Goal: Task Accomplishment & Management: Use online tool/utility

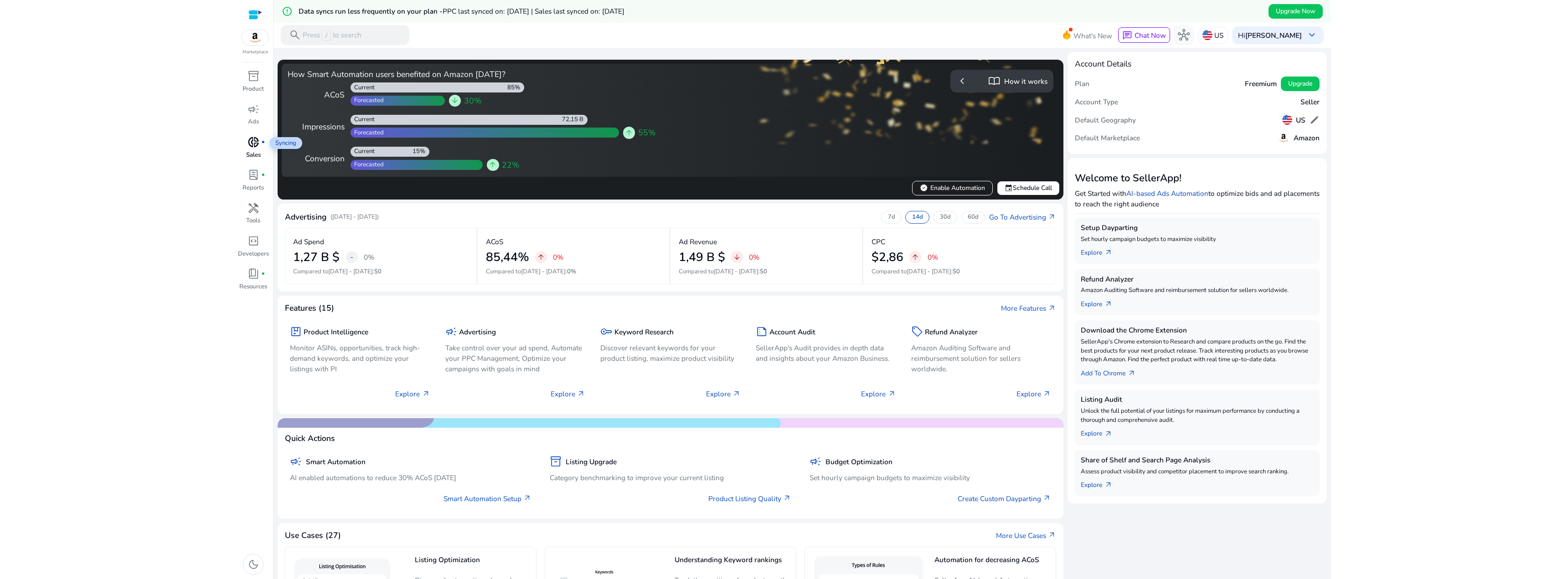
click at [252, 147] on span "donut_small" at bounding box center [253, 142] width 12 height 12
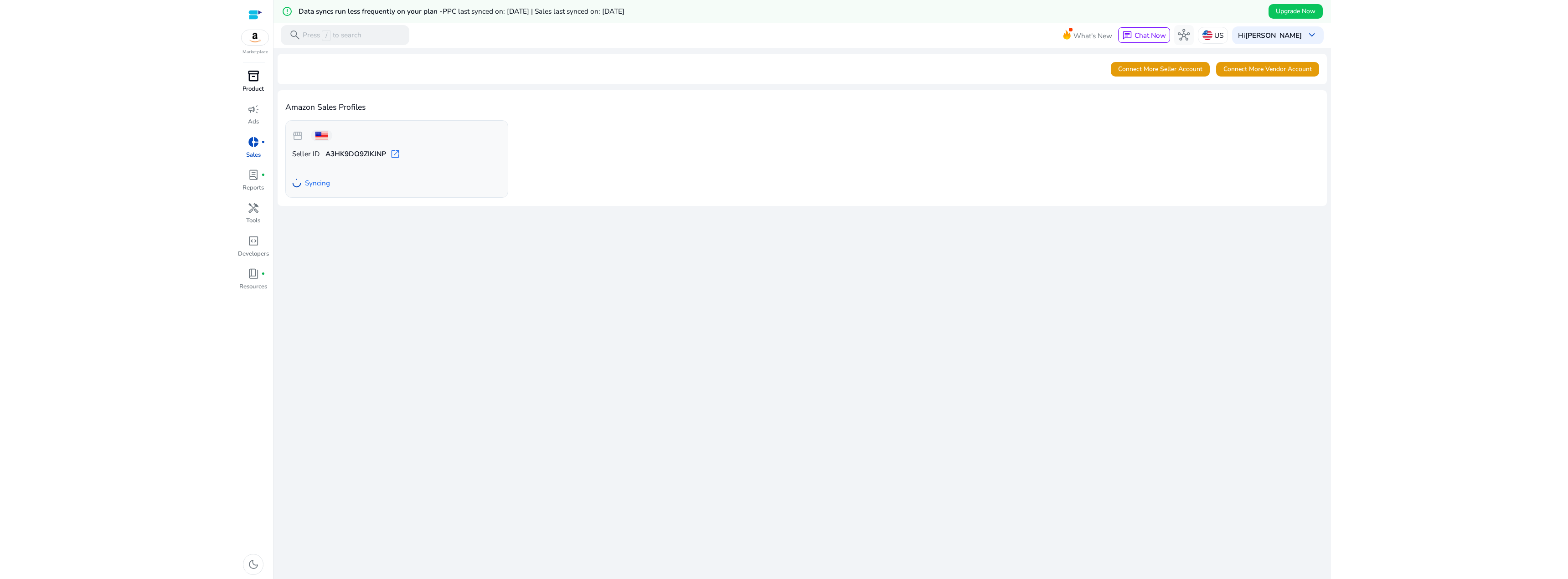
click at [256, 85] on p "Product" at bounding box center [253, 89] width 21 height 9
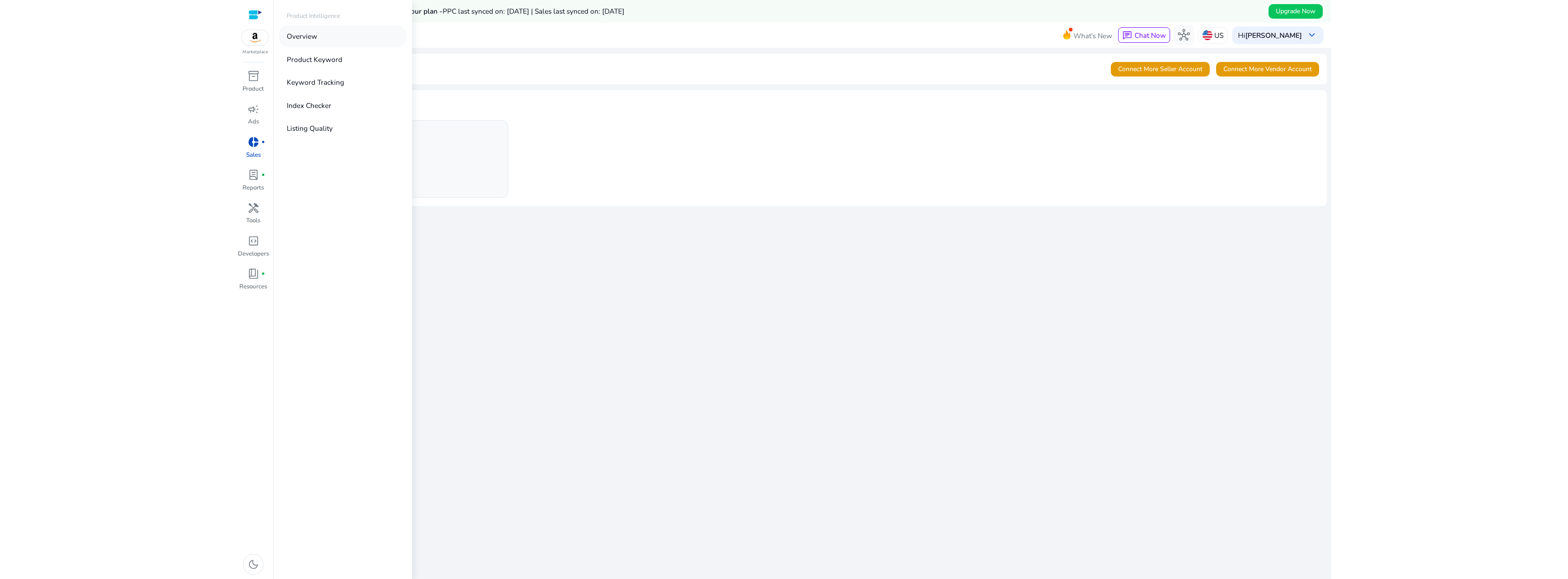
click at [306, 36] on p "Overview" at bounding box center [302, 36] width 30 height 11
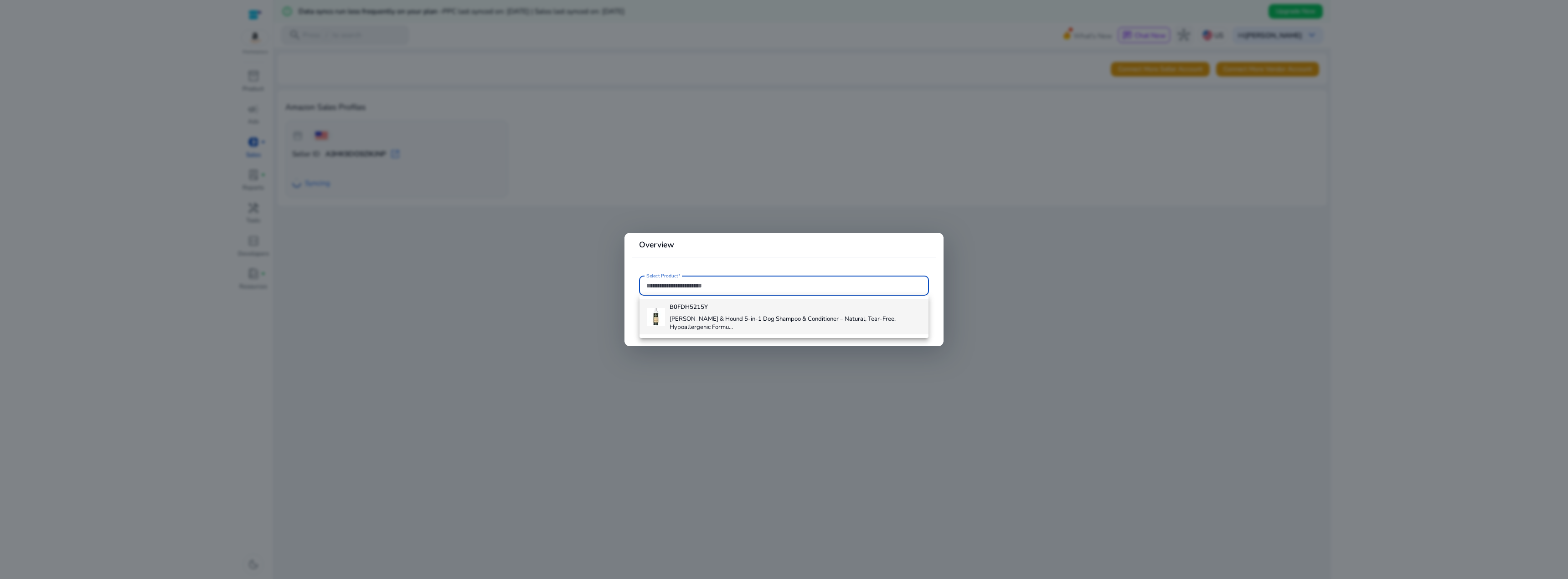
click at [719, 308] on h4 "B0FDH5215Y" at bounding box center [795, 307] width 251 height 8
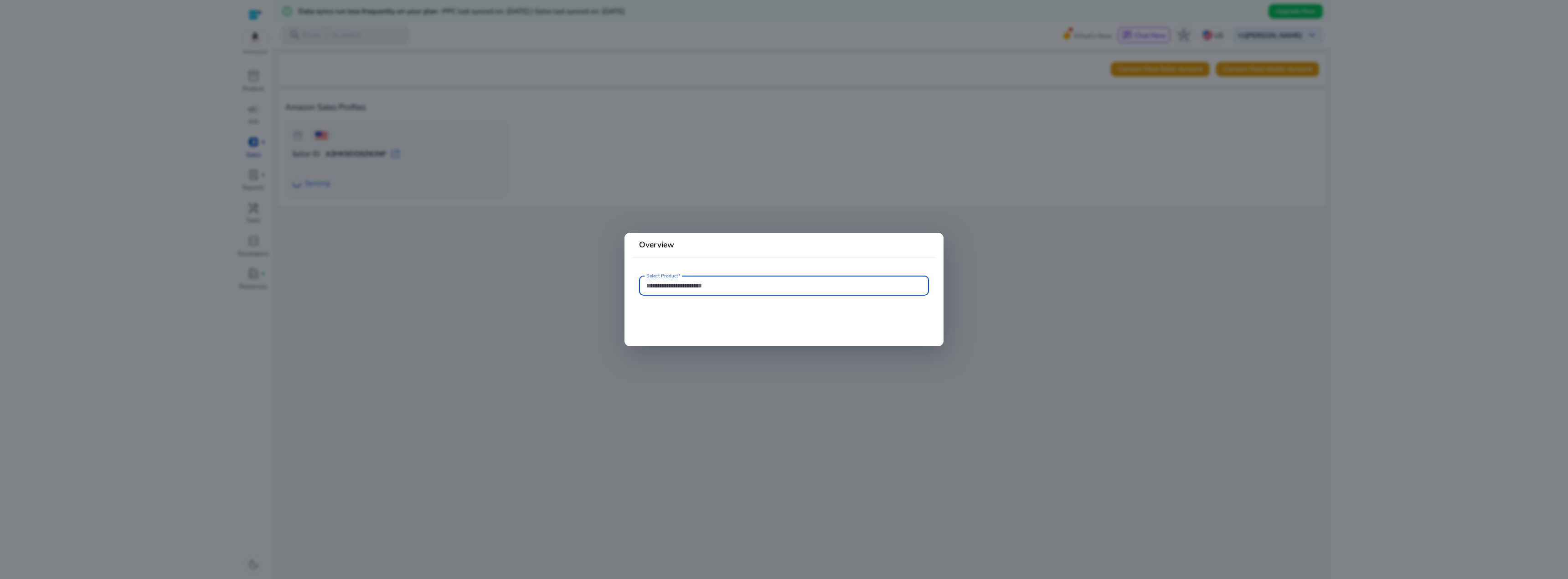
type input "**********"
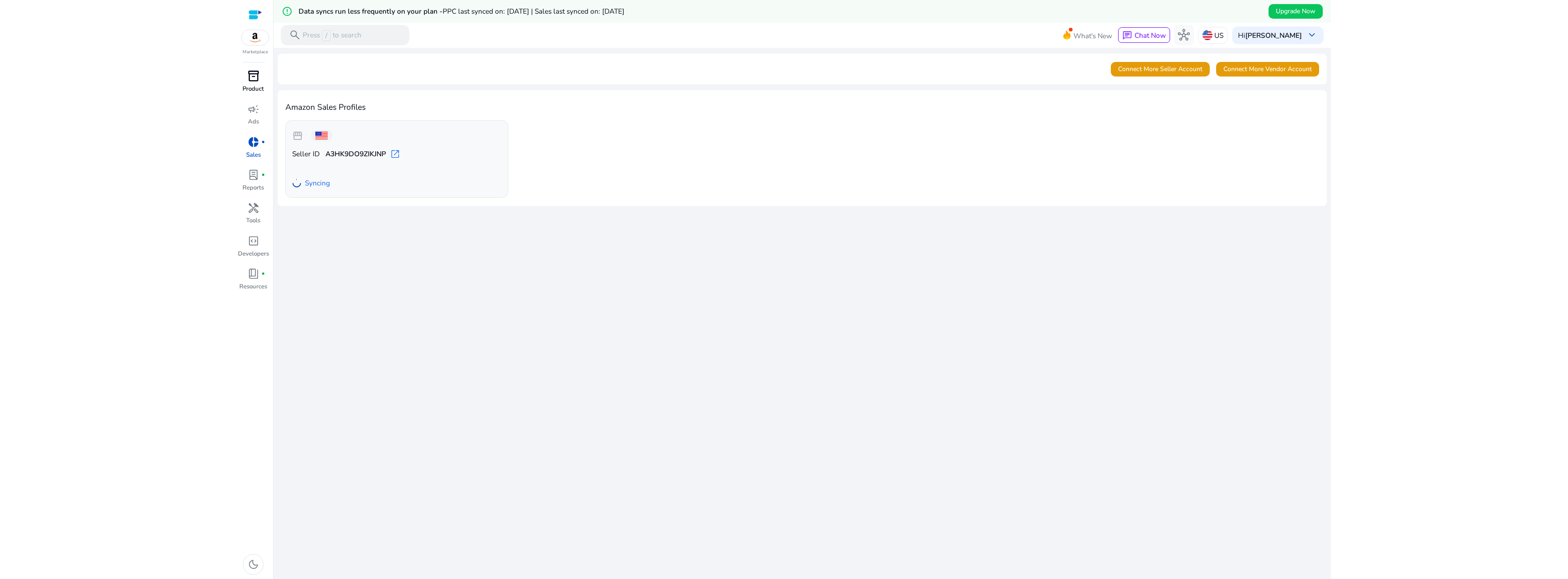
click at [249, 81] on span "inventory_2" at bounding box center [253, 76] width 12 height 12
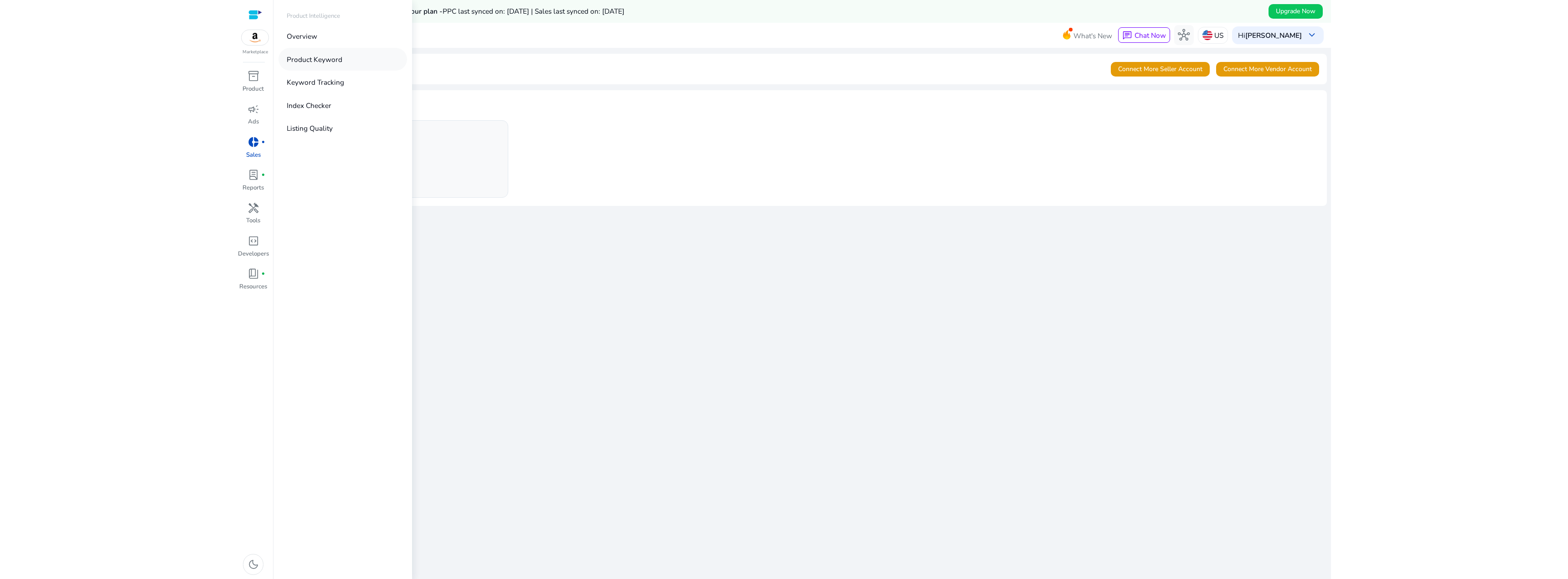
click at [300, 59] on p "Product Keyword" at bounding box center [314, 59] width 56 height 11
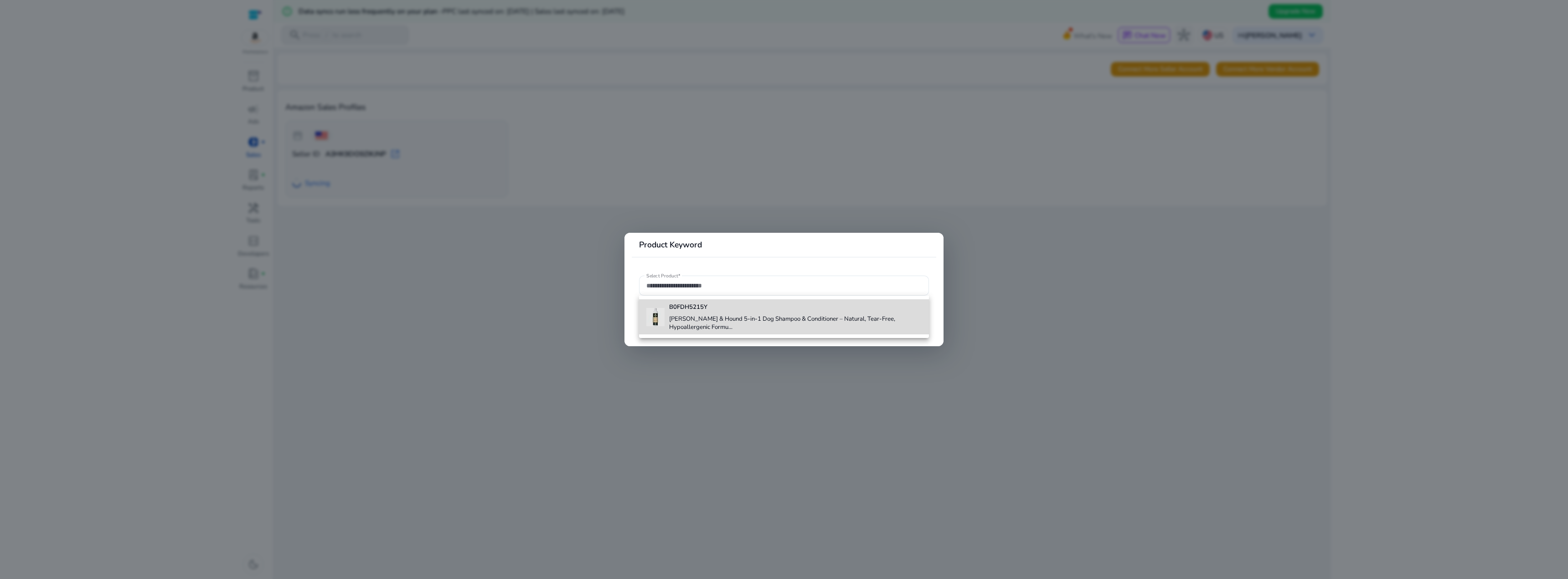
click at [786, 306] on h4 "B0FDH5215Y" at bounding box center [795, 307] width 252 height 8
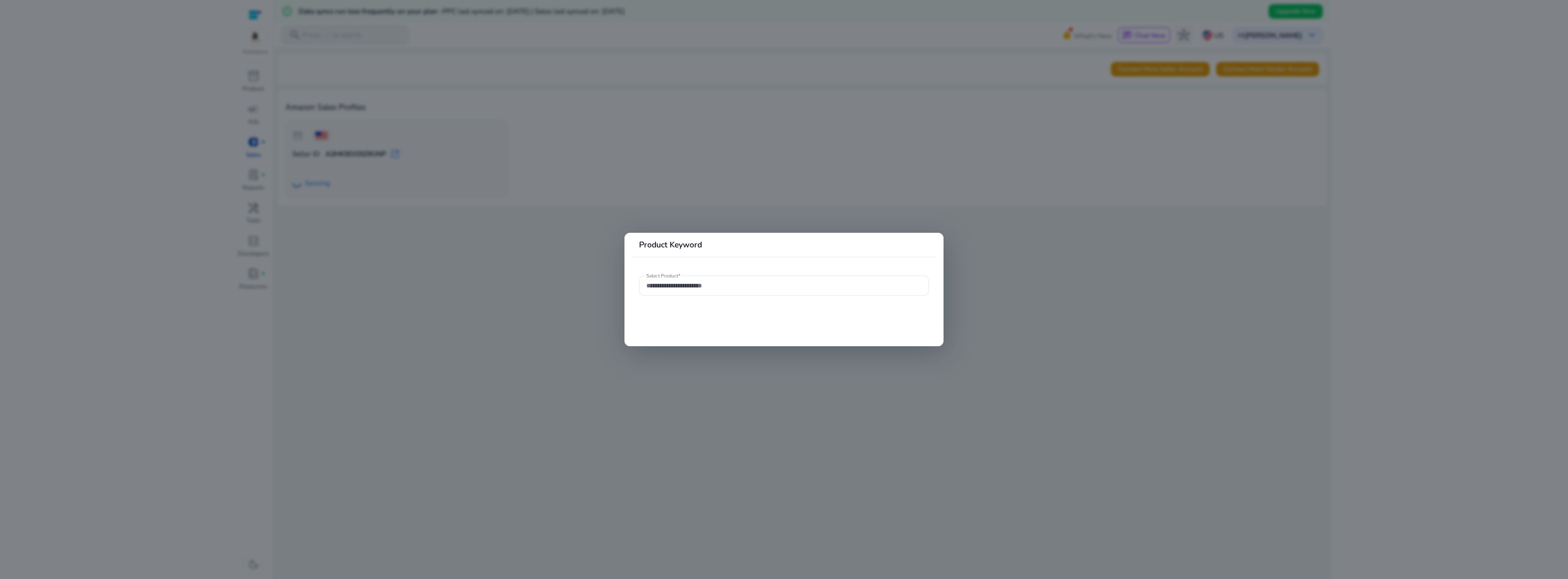
type input "**********"
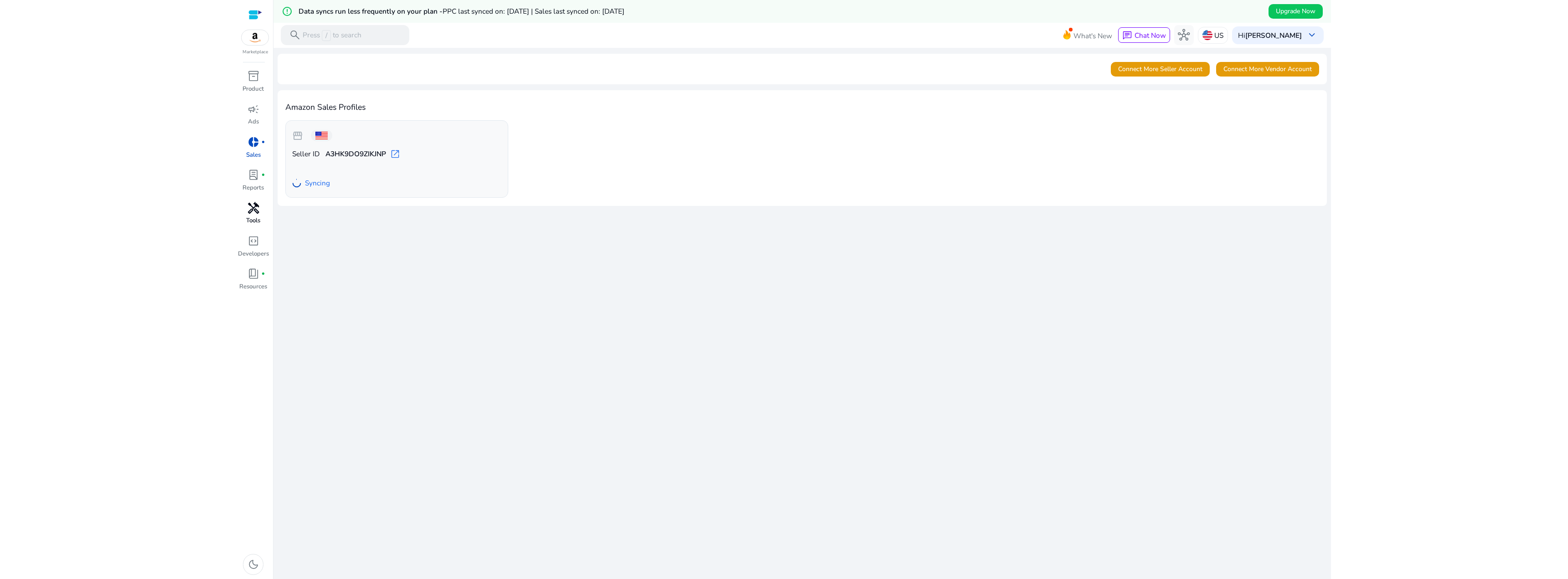
click at [263, 206] on div "handyman" at bounding box center [253, 207] width 28 height 16
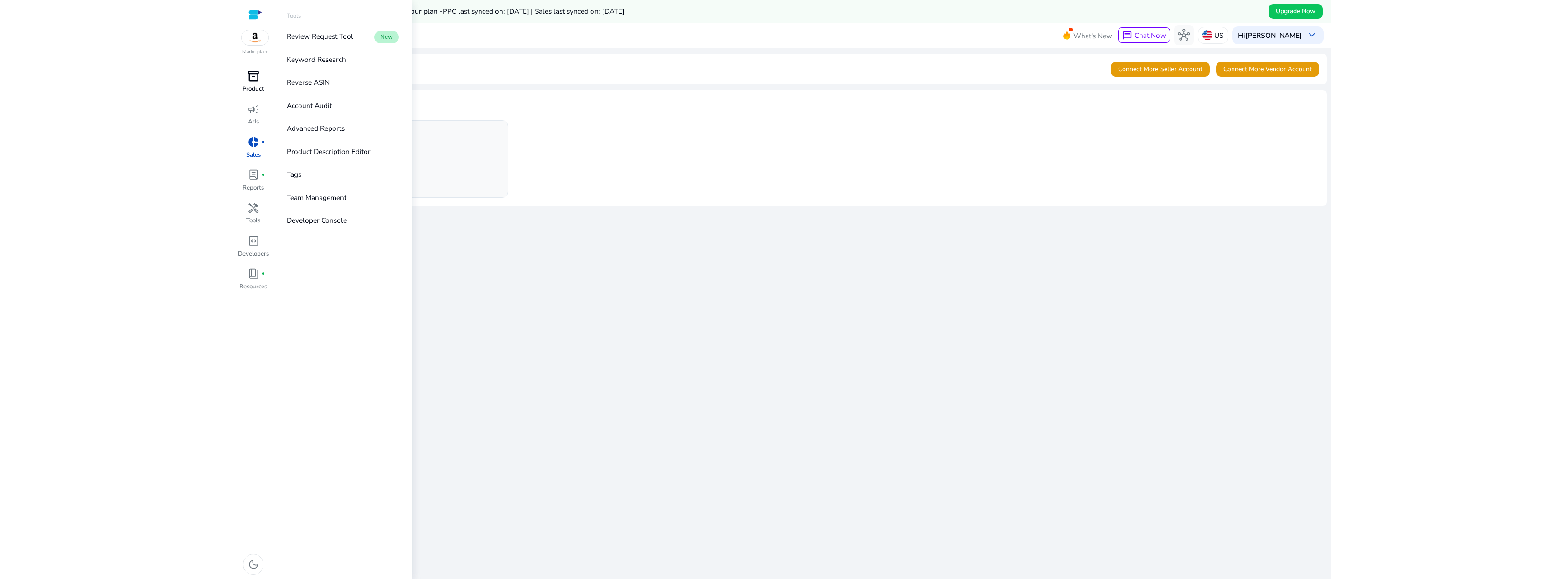
click at [253, 77] on span "inventory_2" at bounding box center [253, 76] width 12 height 12
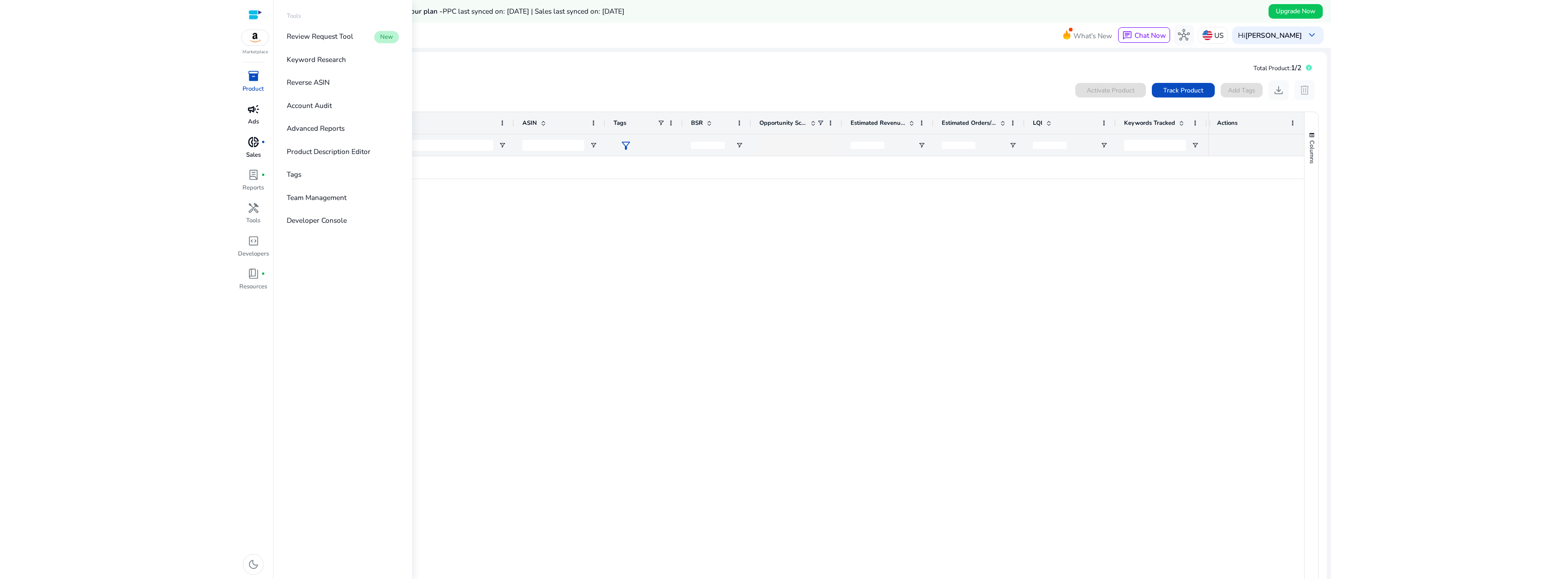
click at [251, 112] on span "campaign" at bounding box center [253, 109] width 12 height 12
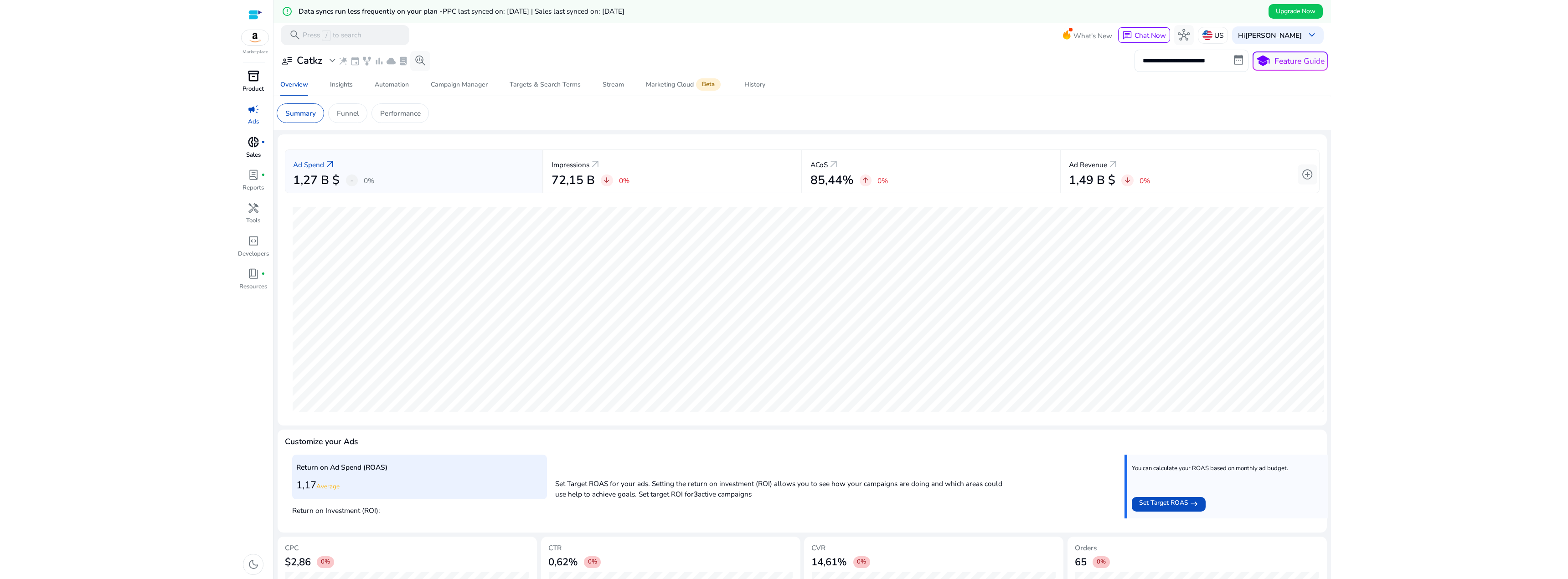
click at [251, 88] on p "Product" at bounding box center [253, 89] width 21 height 9
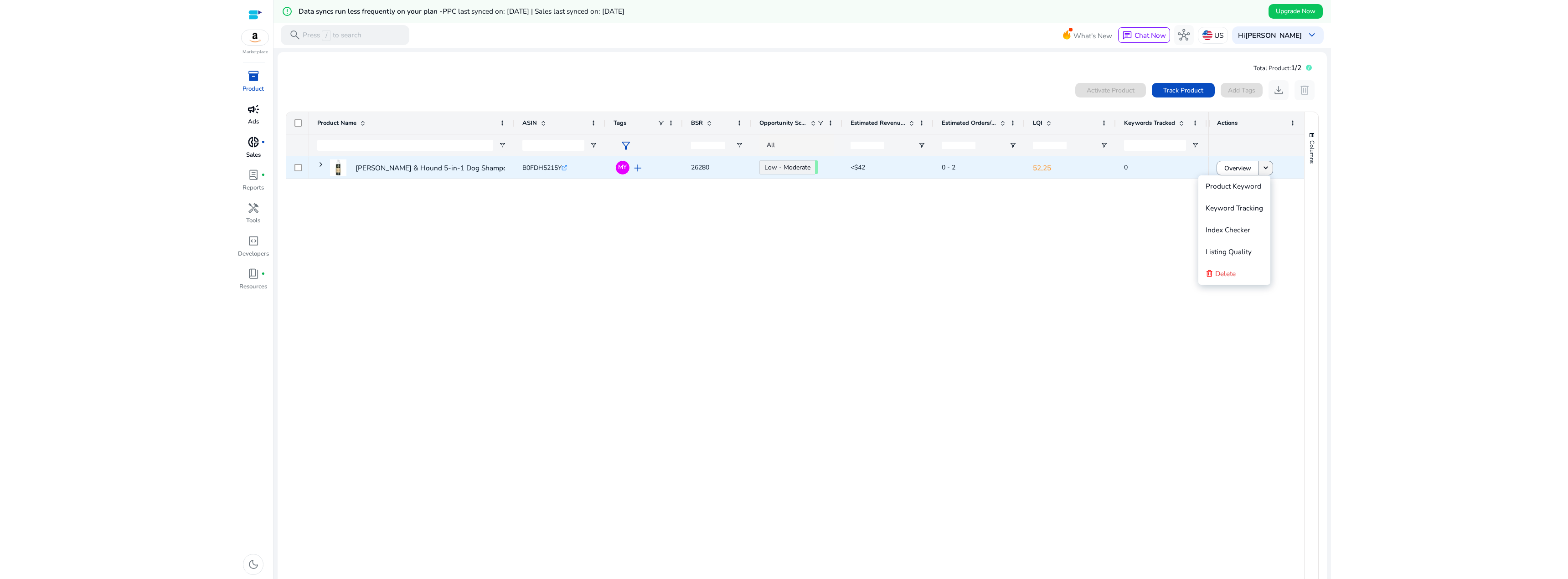
click at [1261, 171] on mat-icon "keyboard_arrow_down" at bounding box center [1265, 168] width 9 height 9
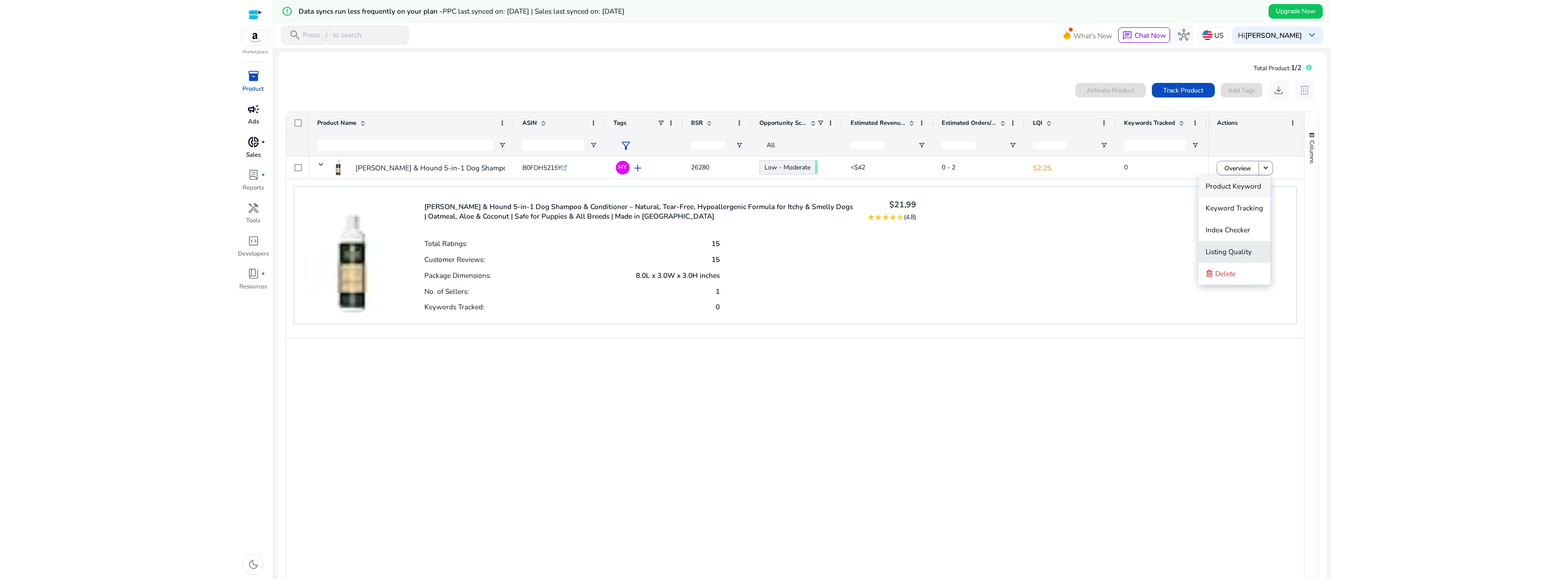
click at [1230, 250] on span "Listing Quality" at bounding box center [1228, 252] width 46 height 10
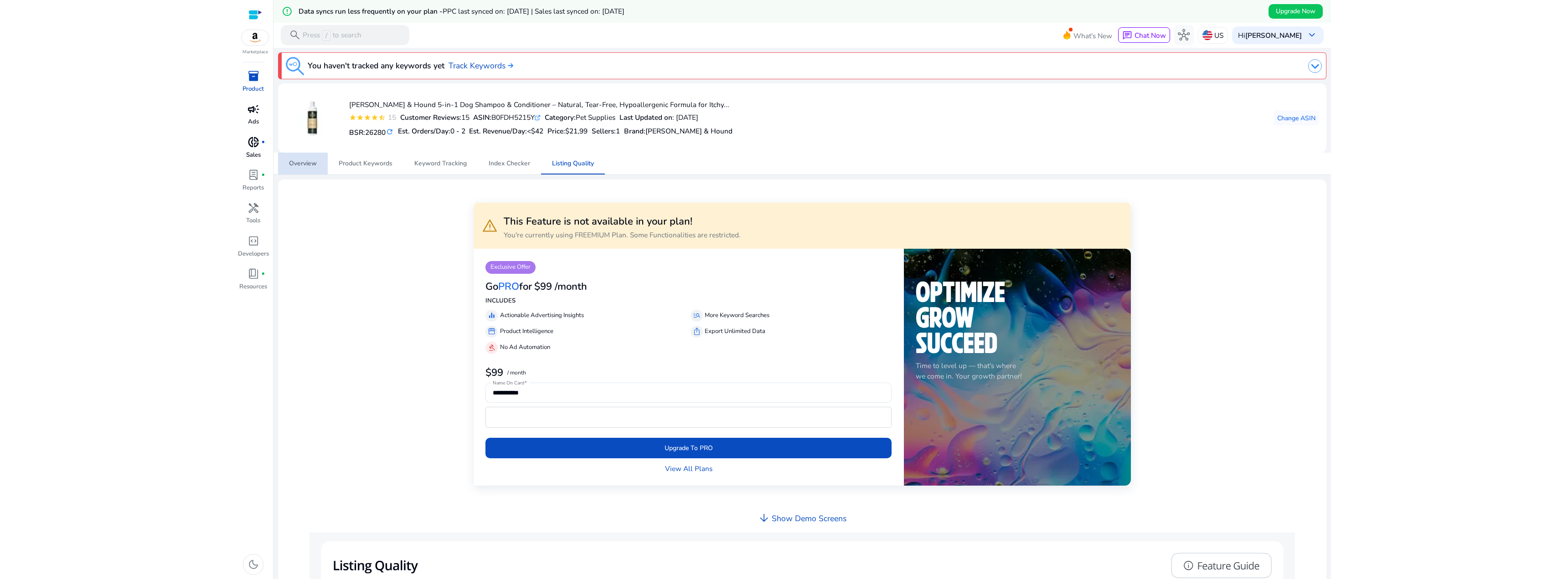
click at [311, 166] on span "Overview" at bounding box center [303, 163] width 28 height 6
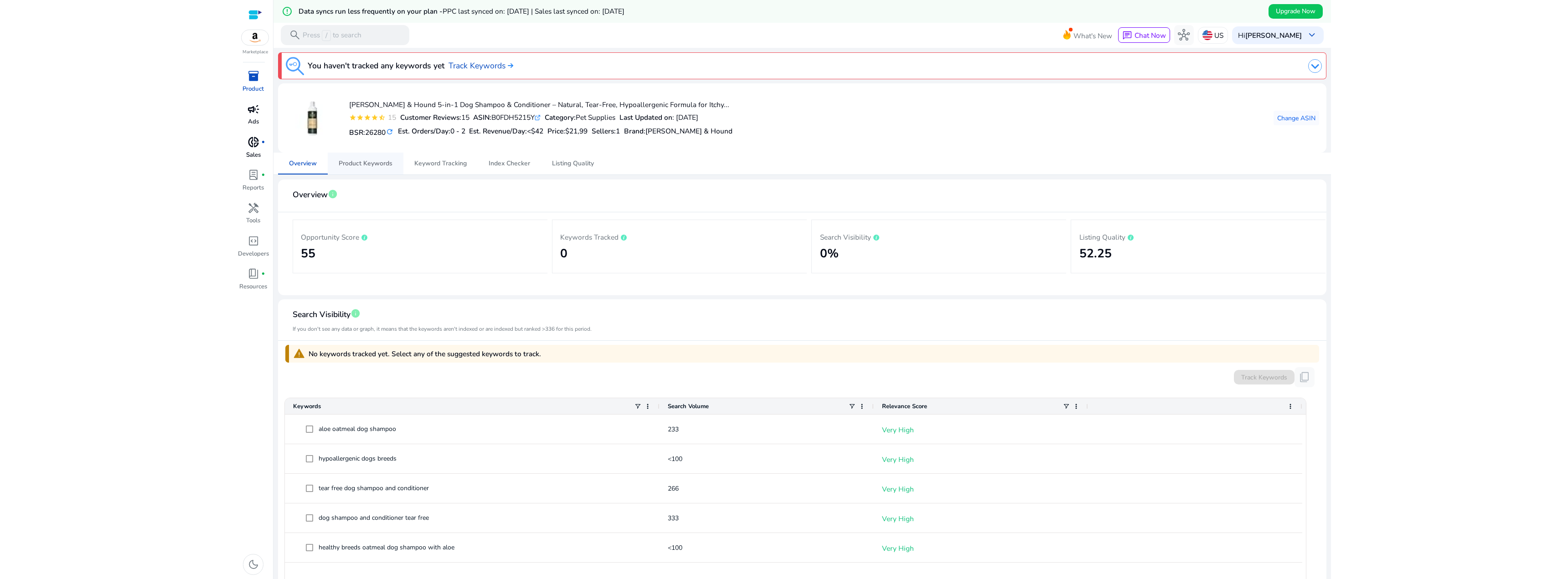
click at [385, 162] on span "Product Keywords" at bounding box center [365, 163] width 54 height 6
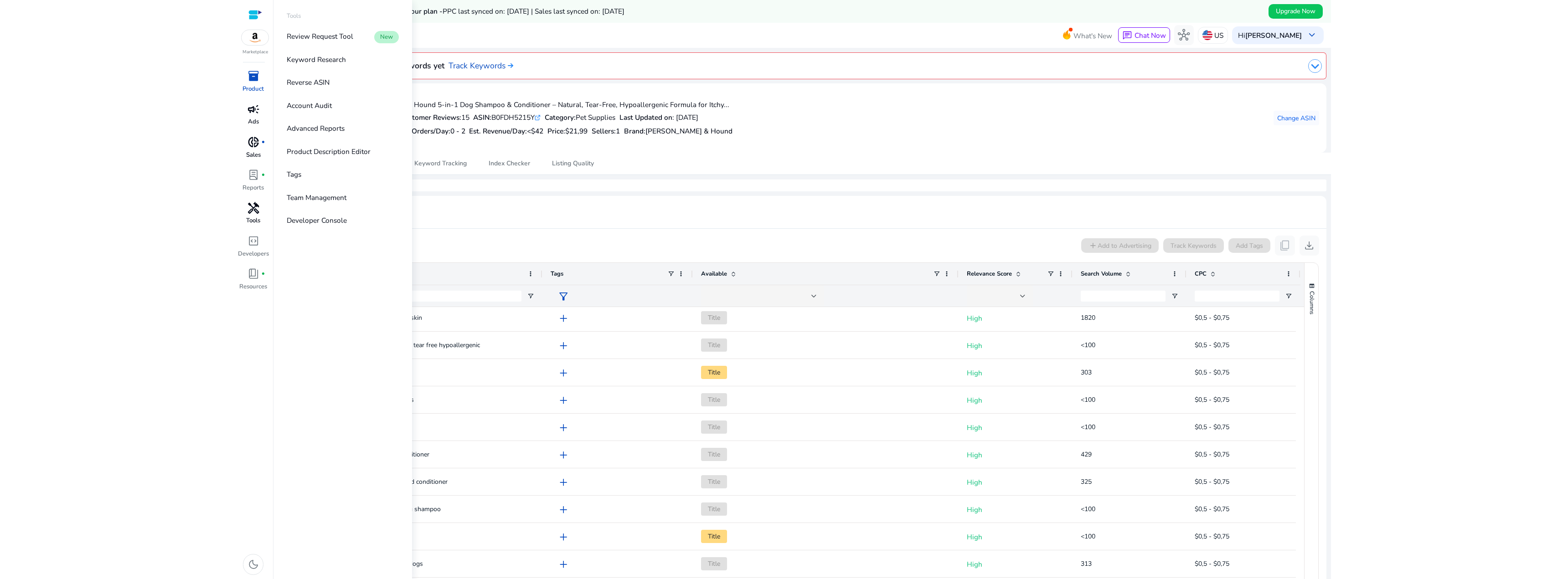
click at [263, 215] on link "handyman Tools" at bounding box center [253, 216] width 33 height 33
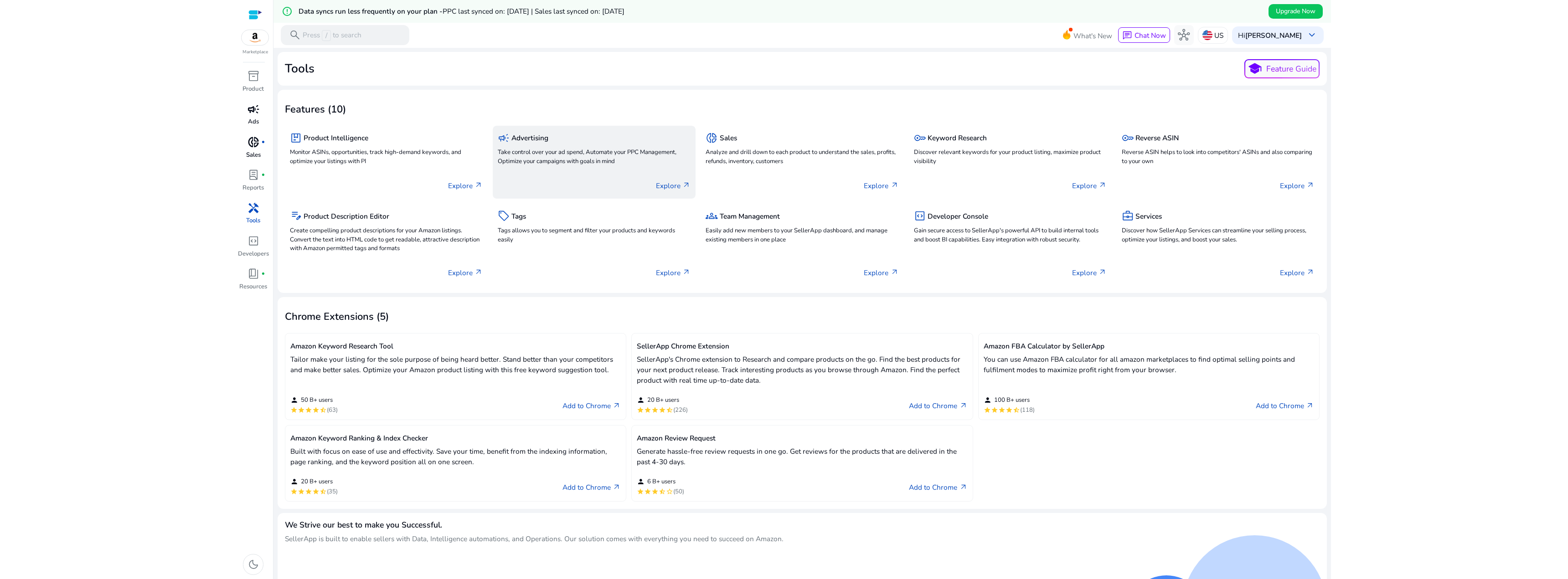
click at [614, 144] on div "campaign Advertising" at bounding box center [594, 138] width 193 height 14
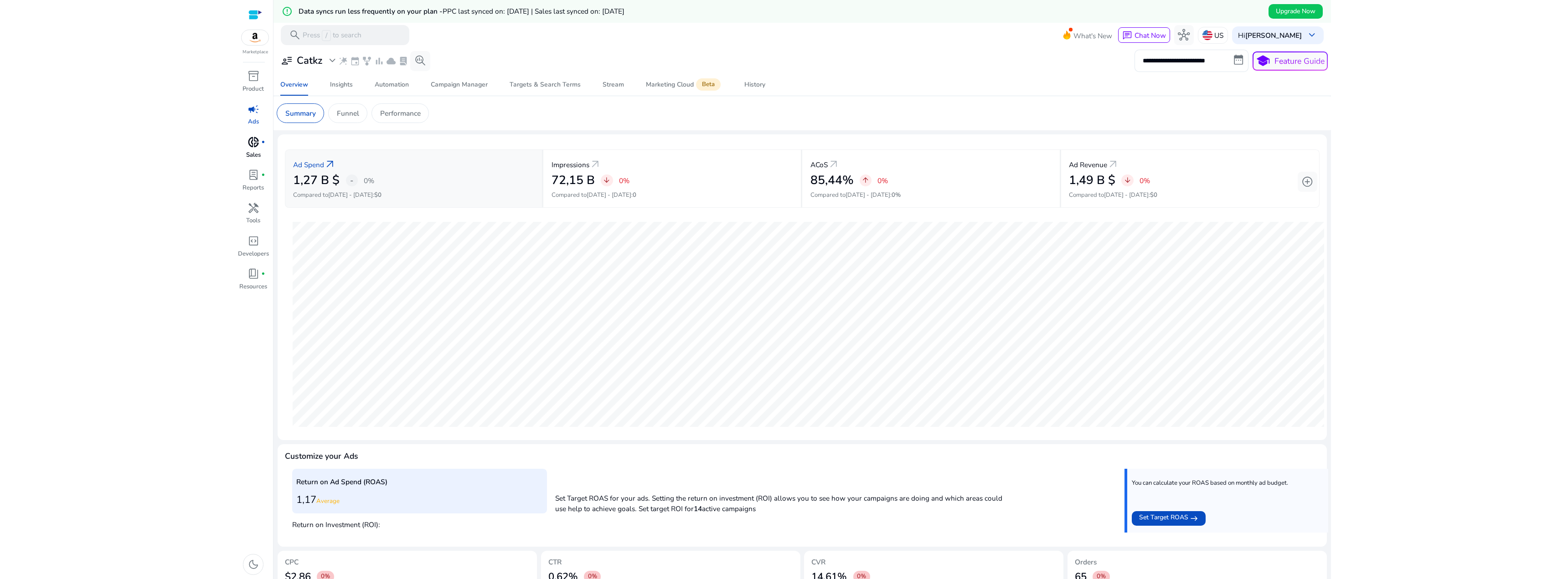
click at [412, 156] on div "Ad Spend arrow_outward" at bounding box center [413, 164] width 240 height 18
